Goal: Answer question/provide support

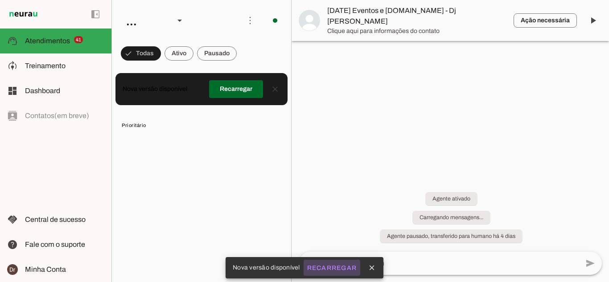
click at [0, 0] on slot "Recarregar" at bounding box center [0, 0] width 0 height 0
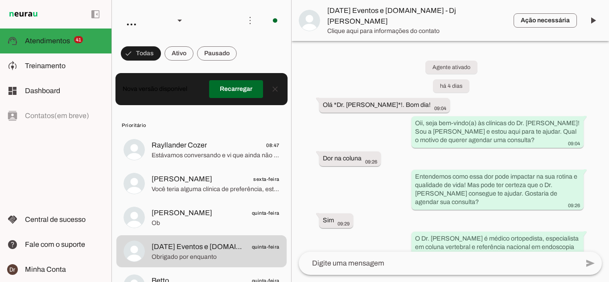
scroll to position [946, 0]
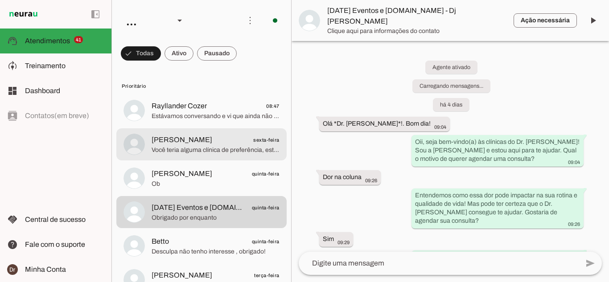
scroll to position [946, 0]
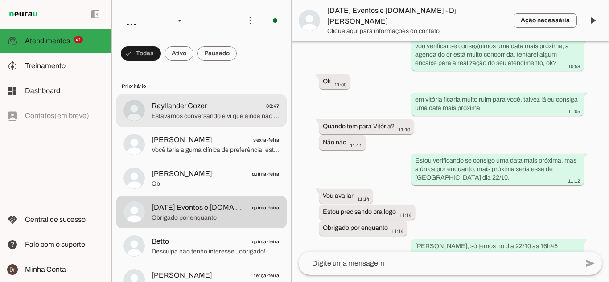
click at [185, 121] on div at bounding box center [216, 111] width 128 height 22
